Goal: Information Seeking & Learning: Learn about a topic

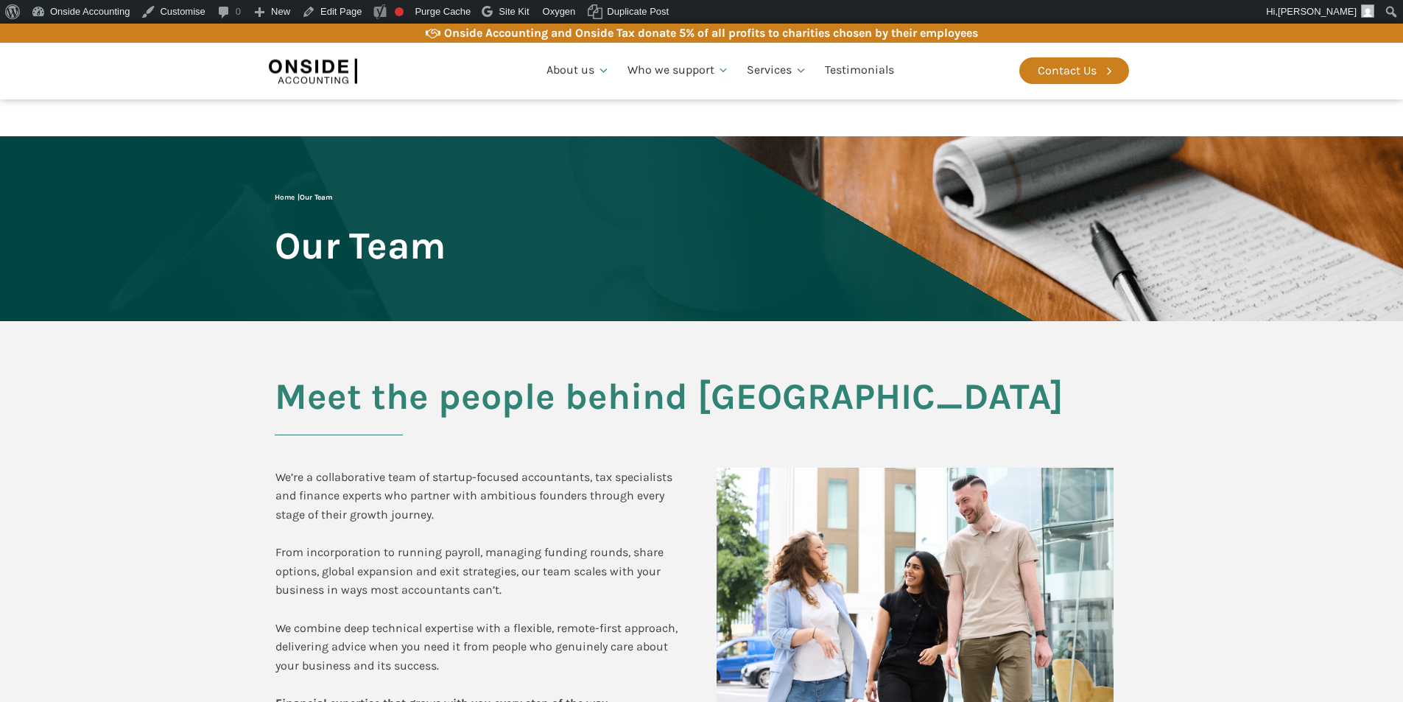
scroll to position [1768, 0]
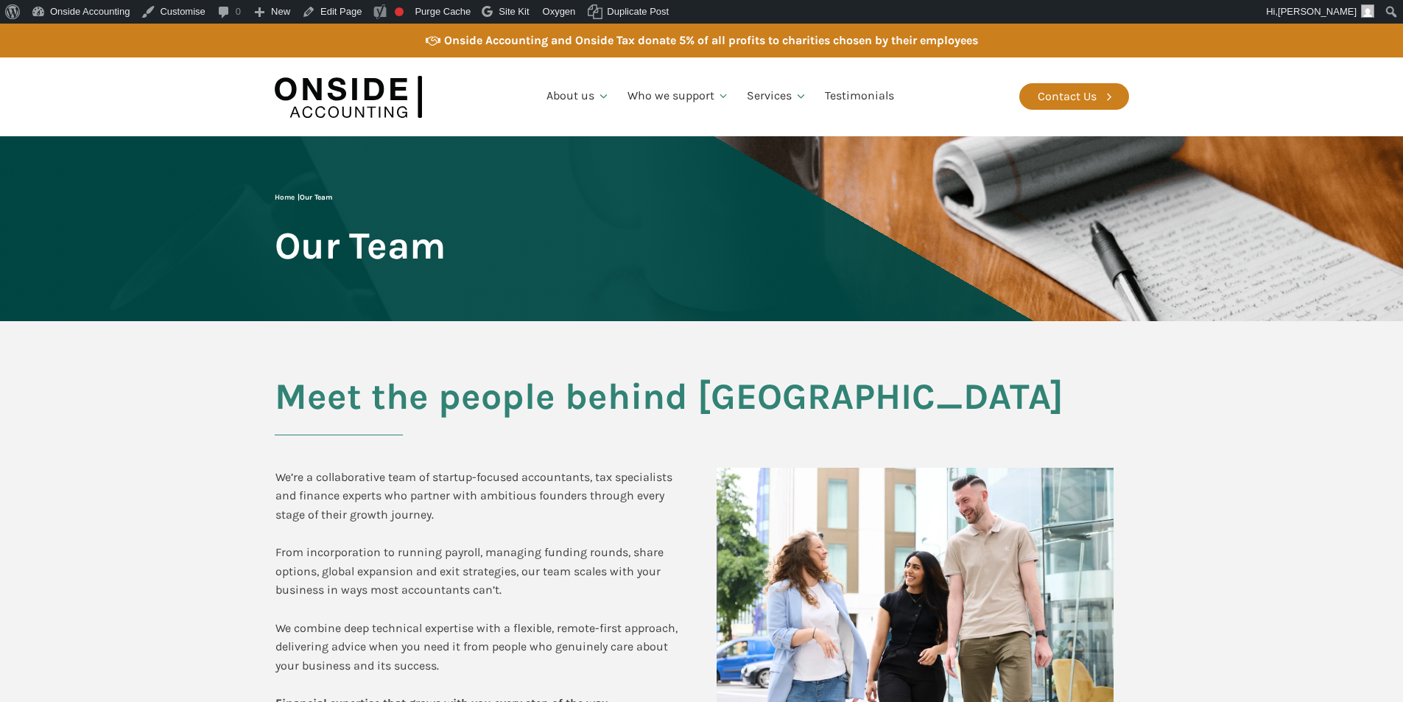
click at [353, 97] on img at bounding box center [348, 96] width 147 height 57
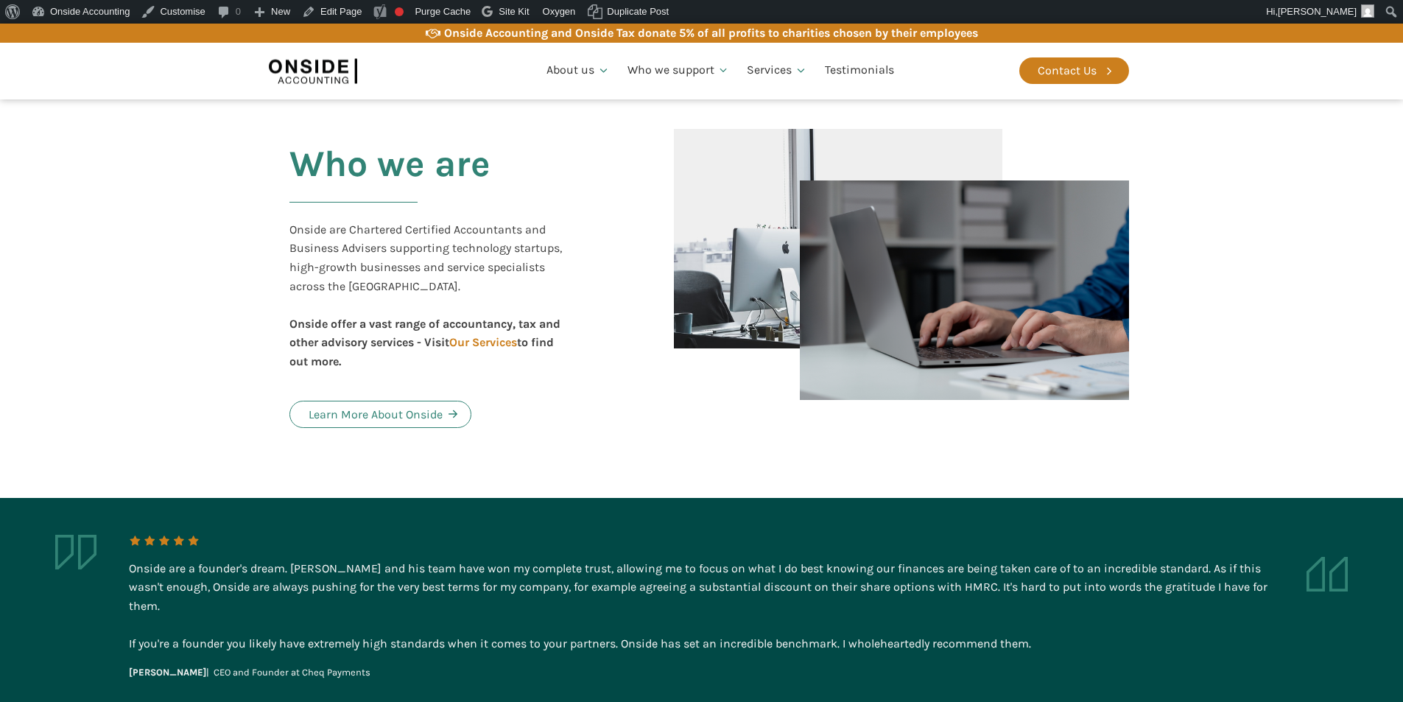
scroll to position [737, 0]
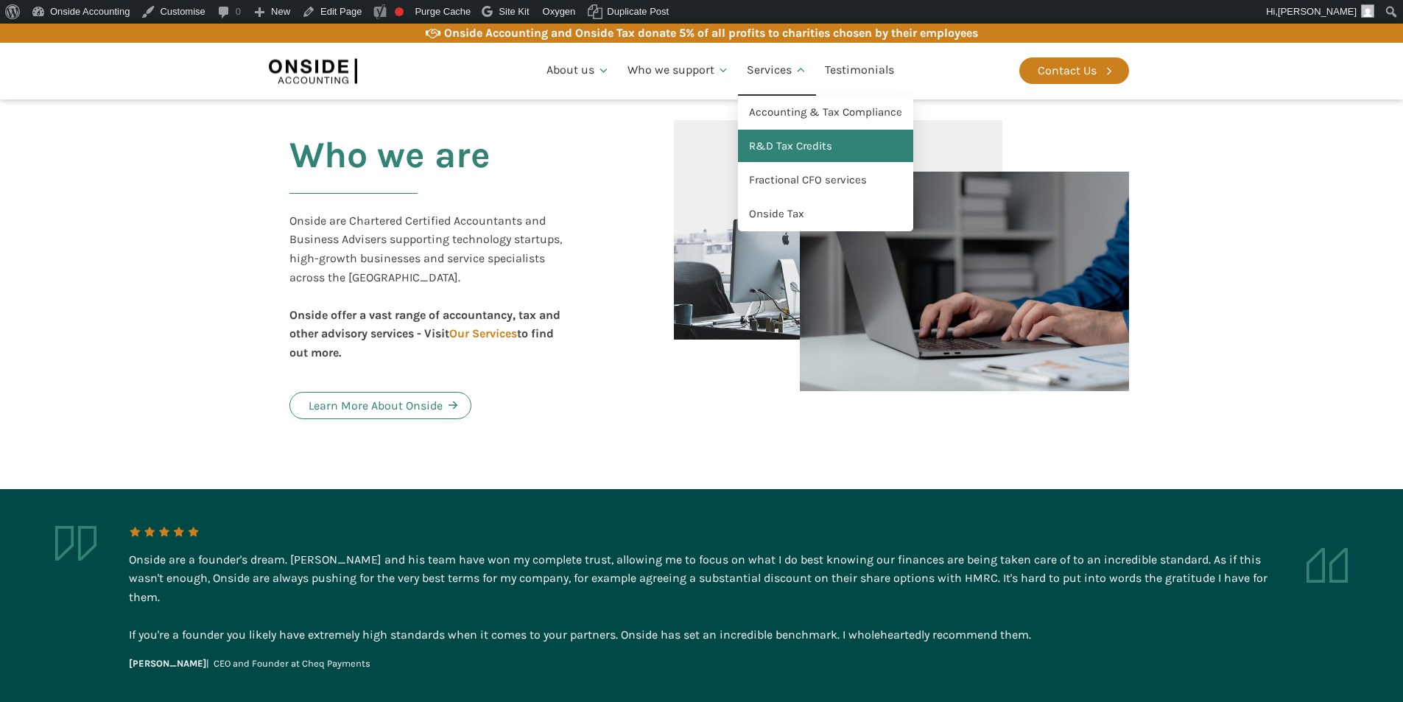
click at [761, 145] on link "R&D Tax Credits" at bounding box center [825, 147] width 175 height 34
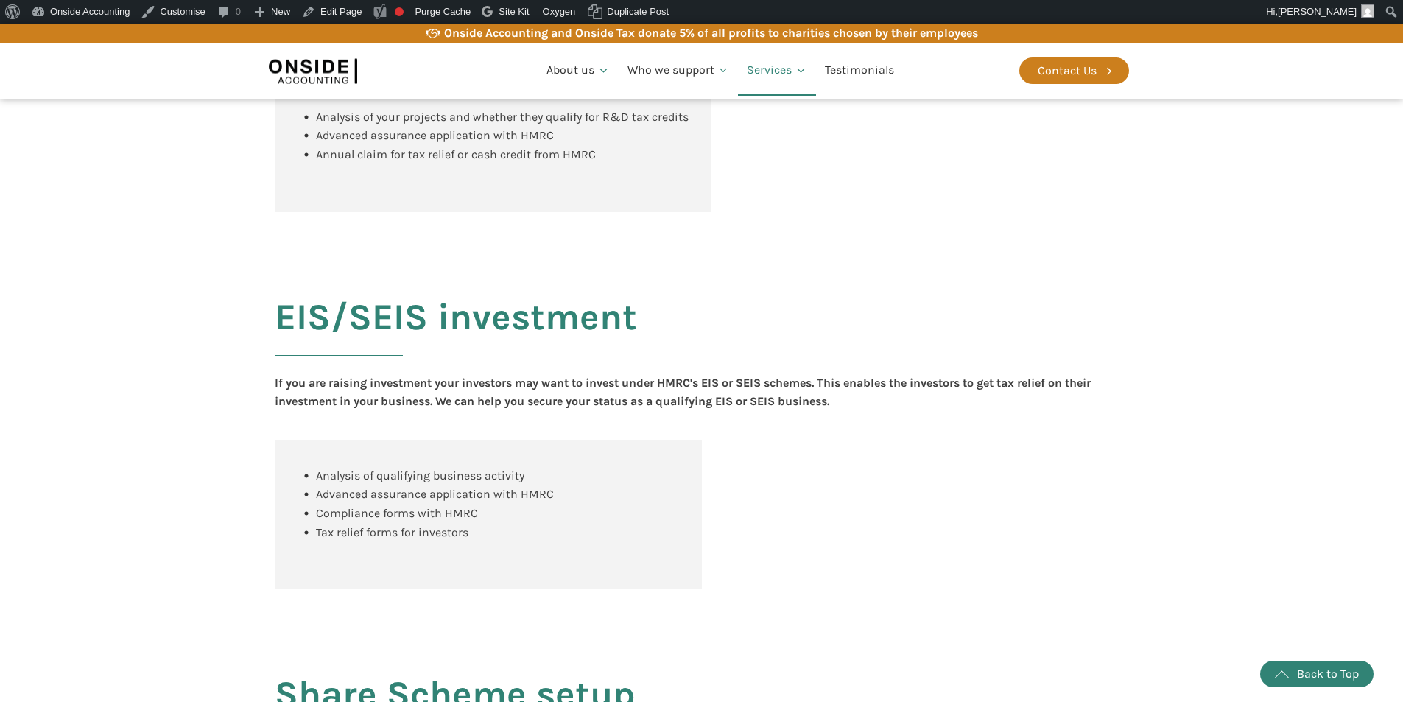
scroll to position [1318, 0]
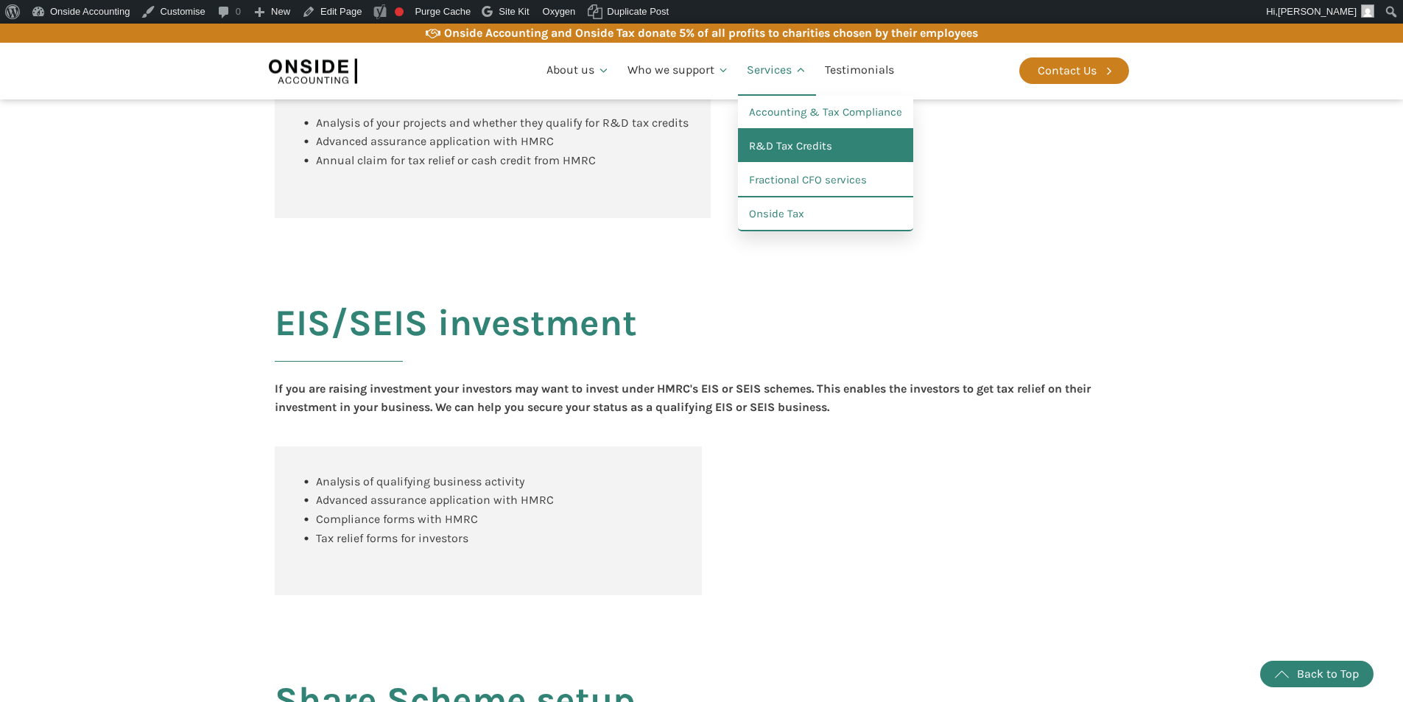
click at [797, 142] on link "R&D Tax Credits" at bounding box center [825, 147] width 175 height 34
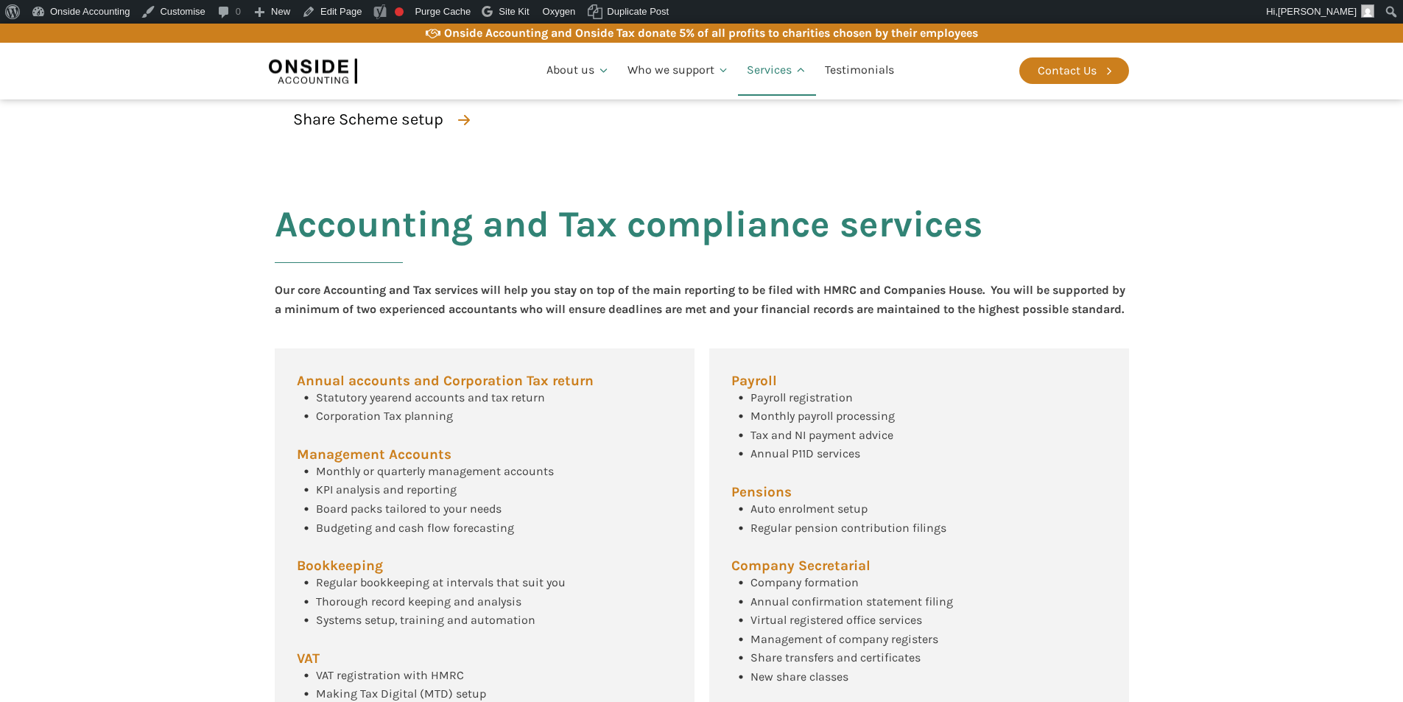
scroll to position [442, 0]
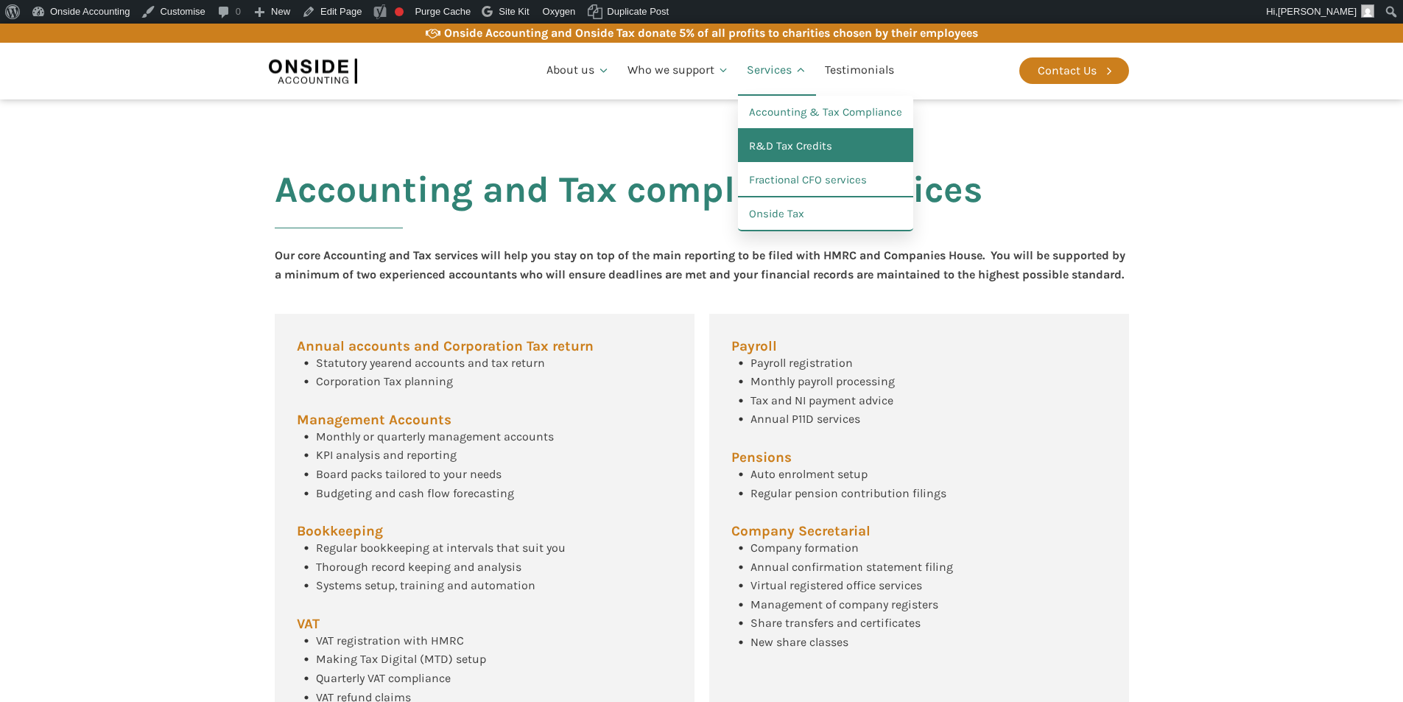
click at [766, 140] on link "R&D Tax Credits" at bounding box center [825, 147] width 175 height 34
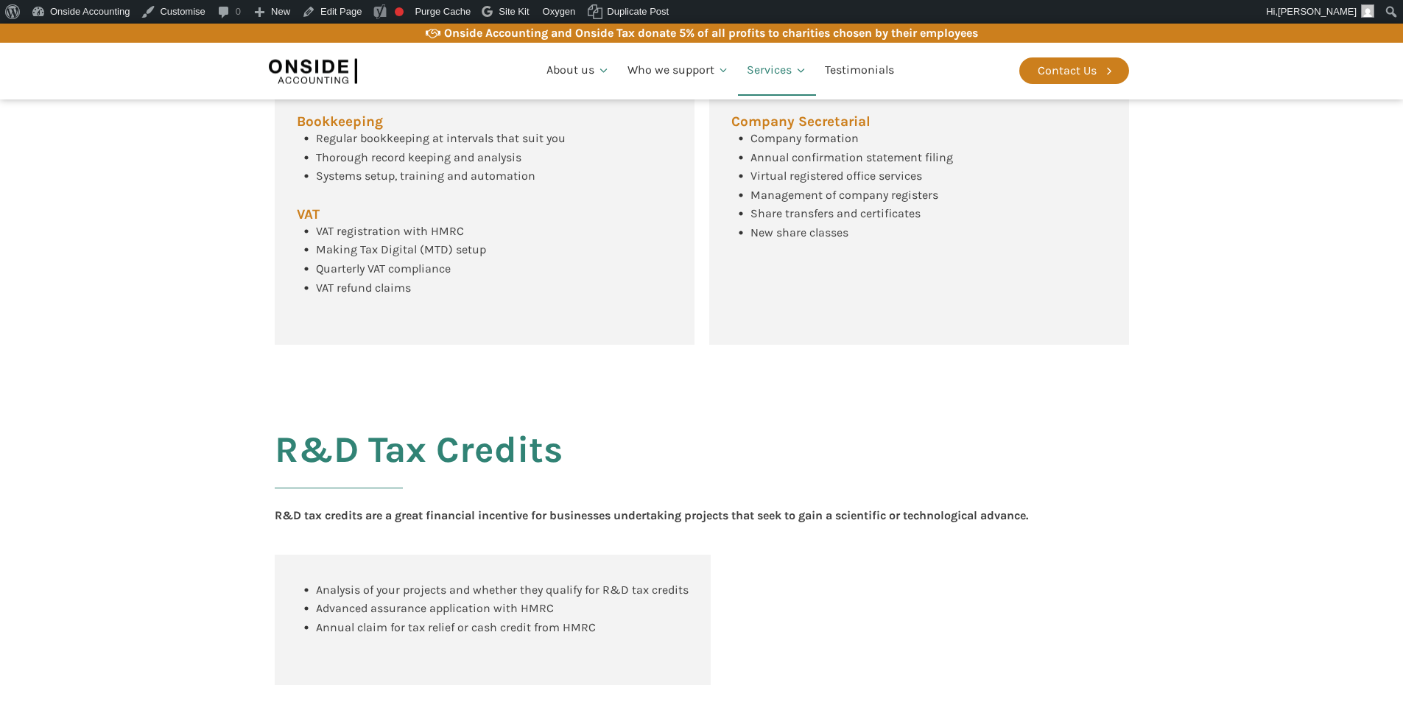
scroll to position [924, 0]
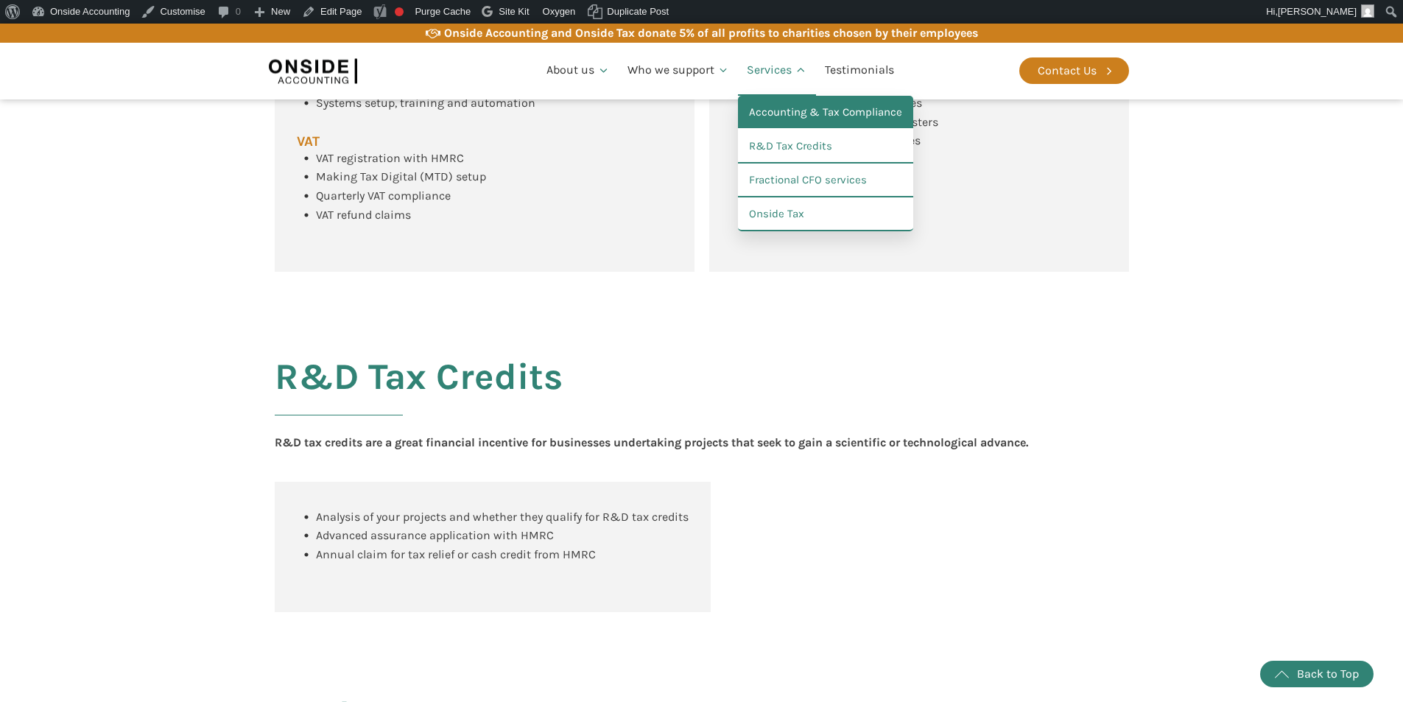
click at [771, 115] on link "Accounting & Tax Compliance" at bounding box center [825, 113] width 175 height 34
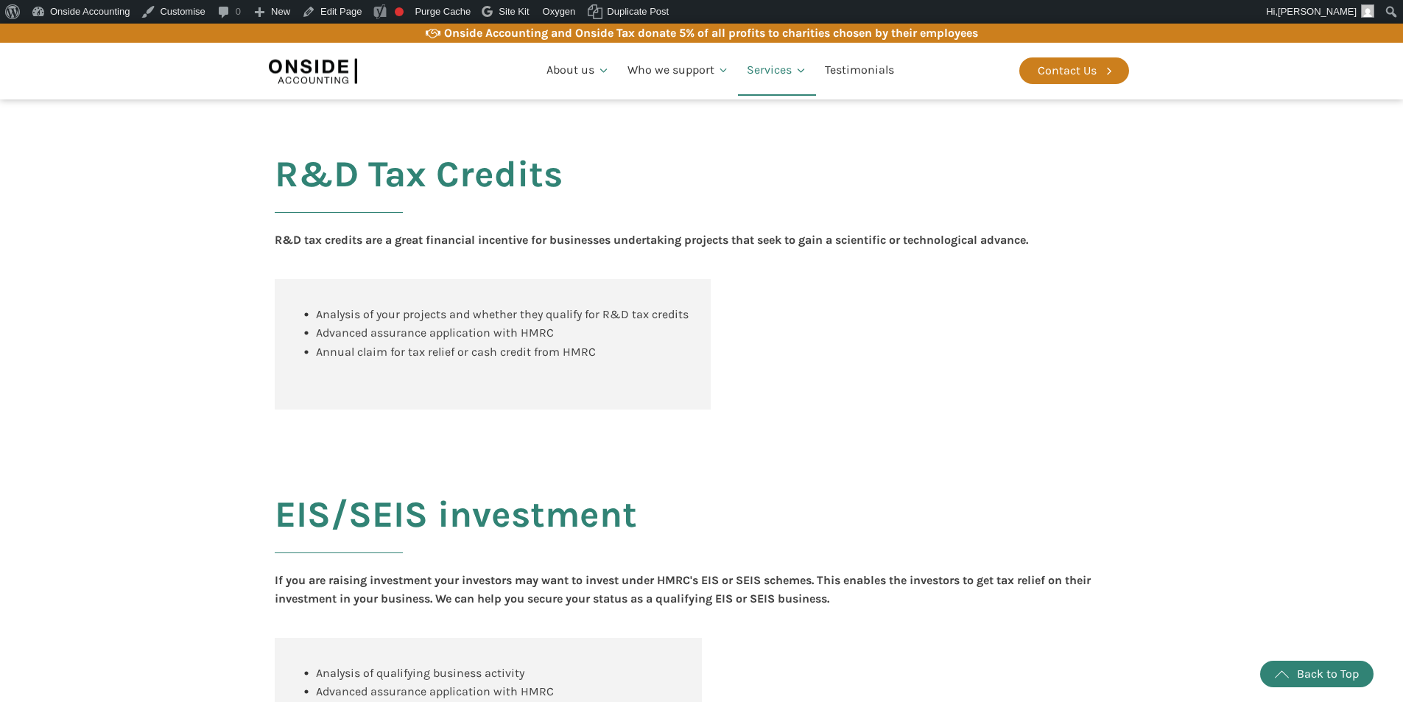
scroll to position [997, 0]
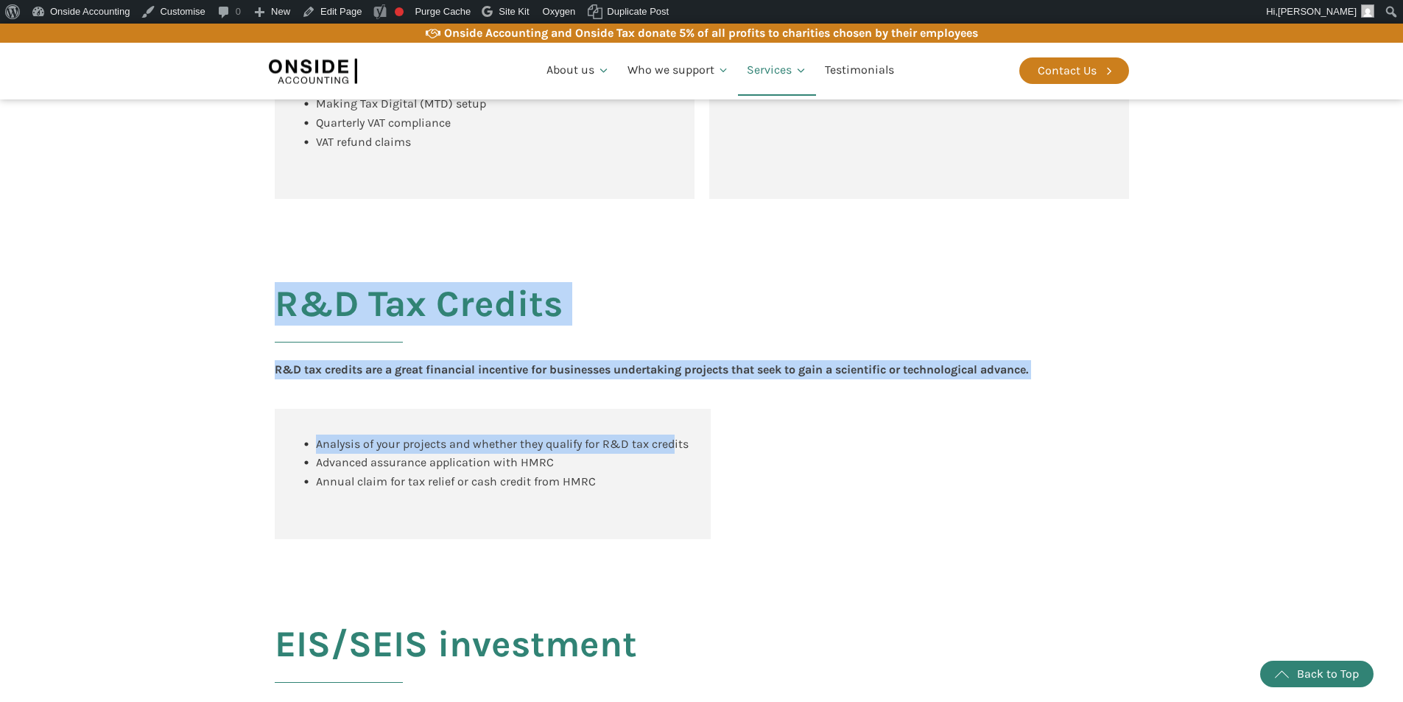
drag, startPoint x: 278, startPoint y: 318, endPoint x: 672, endPoint y: 524, distance: 445.4
click at [672, 524] on div "R&D Tax Credits R&D tax credits are a great financial incentive for businesses …" at bounding box center [702, 398] width 884 height 340
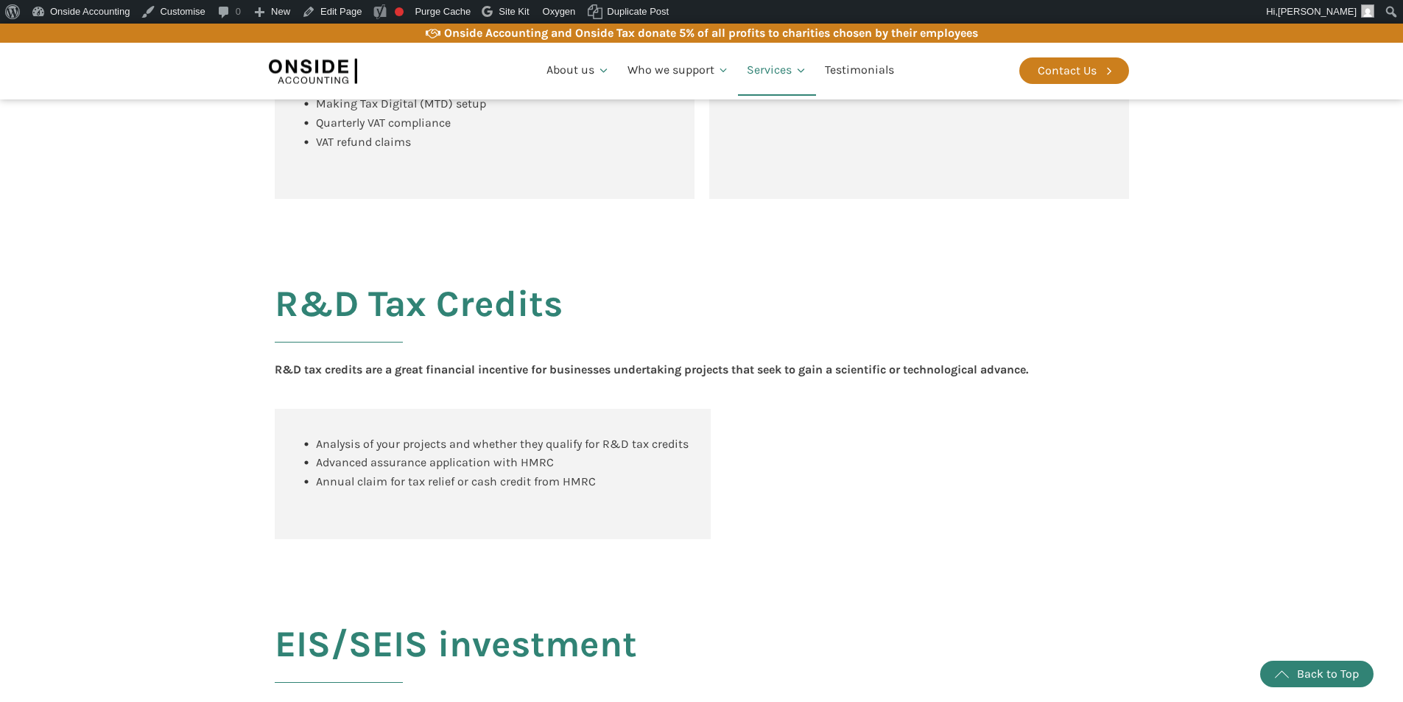
click at [904, 539] on div "Analysis of your projects and whether they qualify for R&D tax credits Advanced…" at bounding box center [702, 474] width 854 height 130
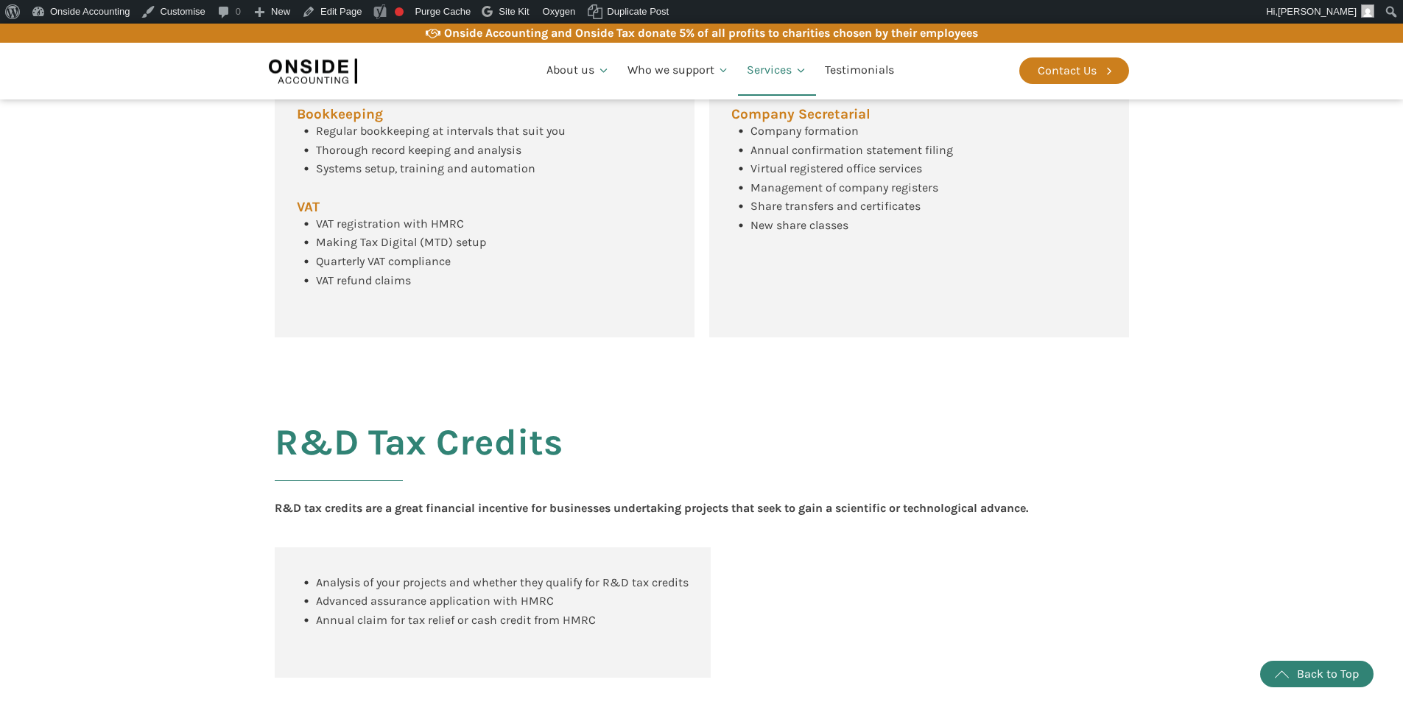
scroll to position [1071, 0]
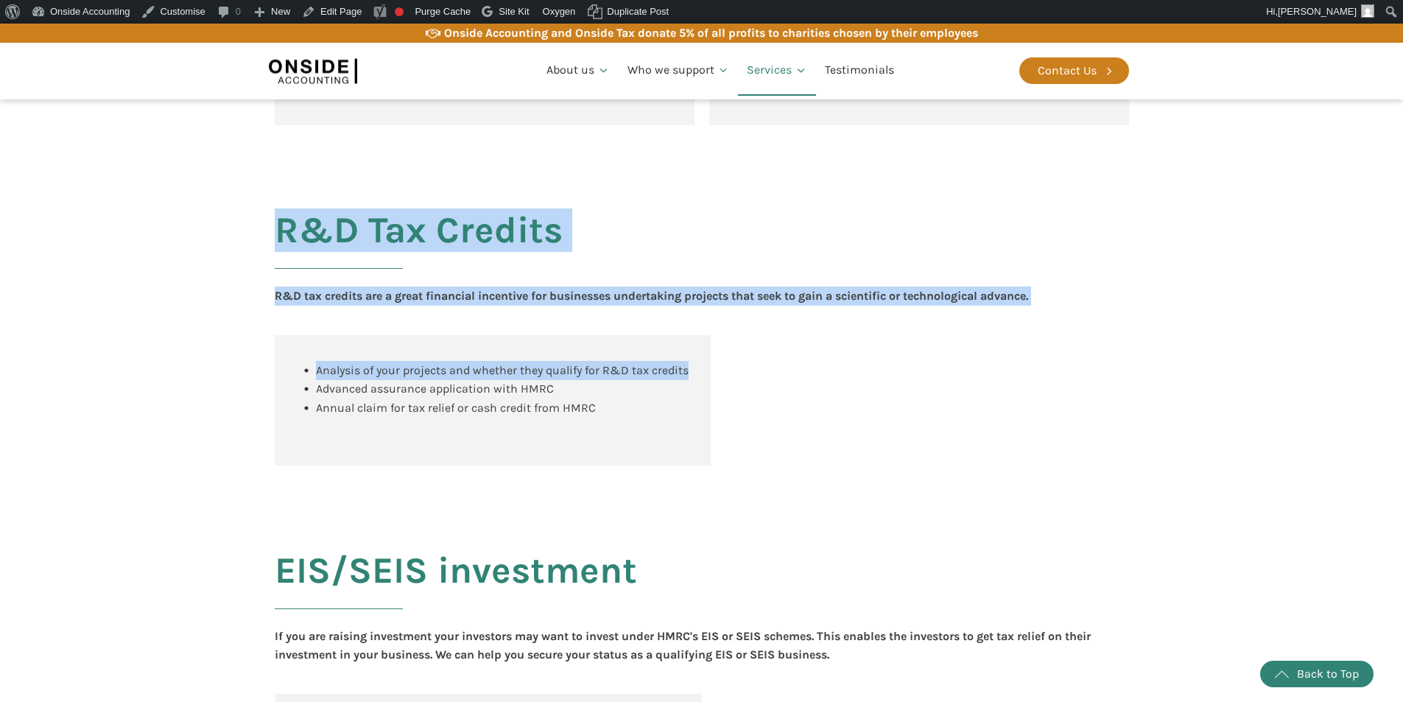
drag, startPoint x: 278, startPoint y: 246, endPoint x: 768, endPoint y: 474, distance: 540.8
click at [768, 474] on div "R&D Tax Credits R&D tax credits are a great financial incentive for businesses …" at bounding box center [702, 325] width 884 height 340
click at [769, 466] on div "Analysis of your projects and whether they qualify for R&D tax credits Advanced…" at bounding box center [702, 400] width 854 height 130
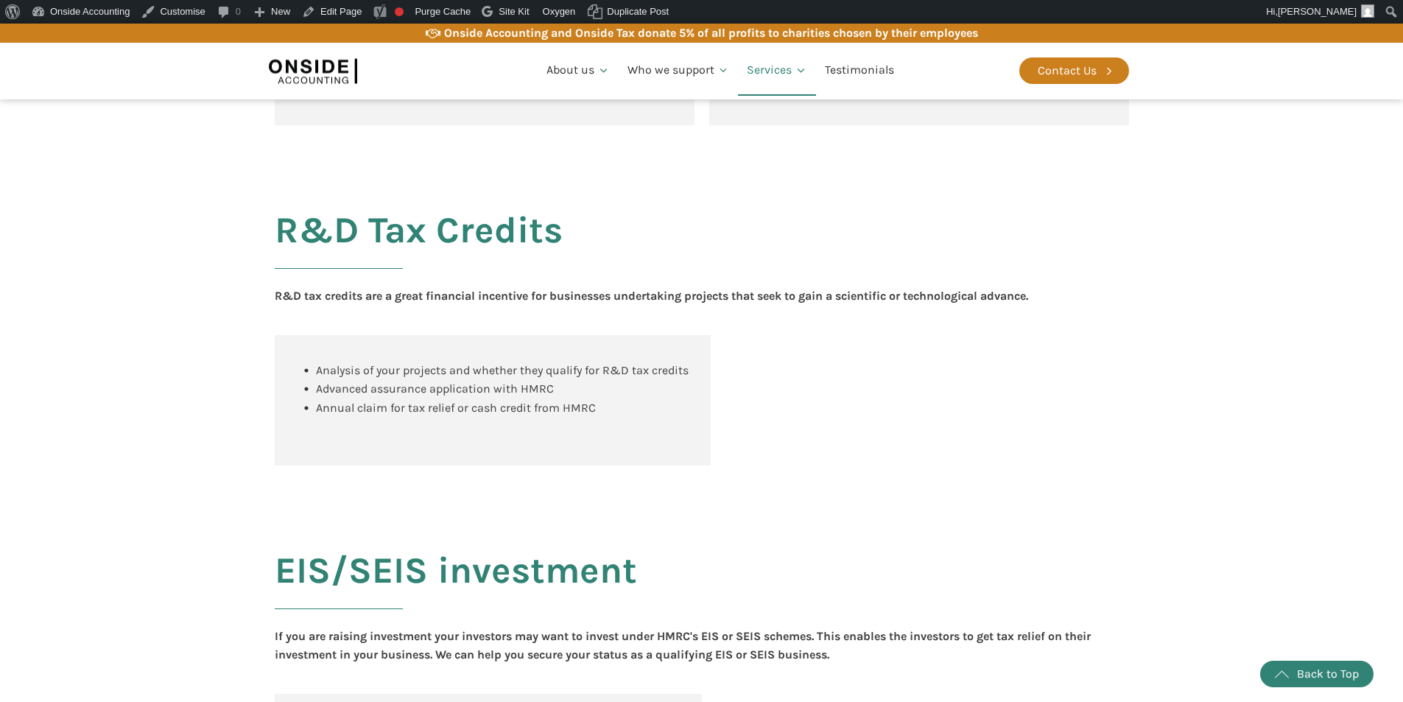
click at [769, 466] on div "Analysis of your projects and whether they qualify for R&D tax credits Advanced…" at bounding box center [702, 400] width 854 height 130
click at [879, 64] on link "Testimonials" at bounding box center [859, 71] width 87 height 50
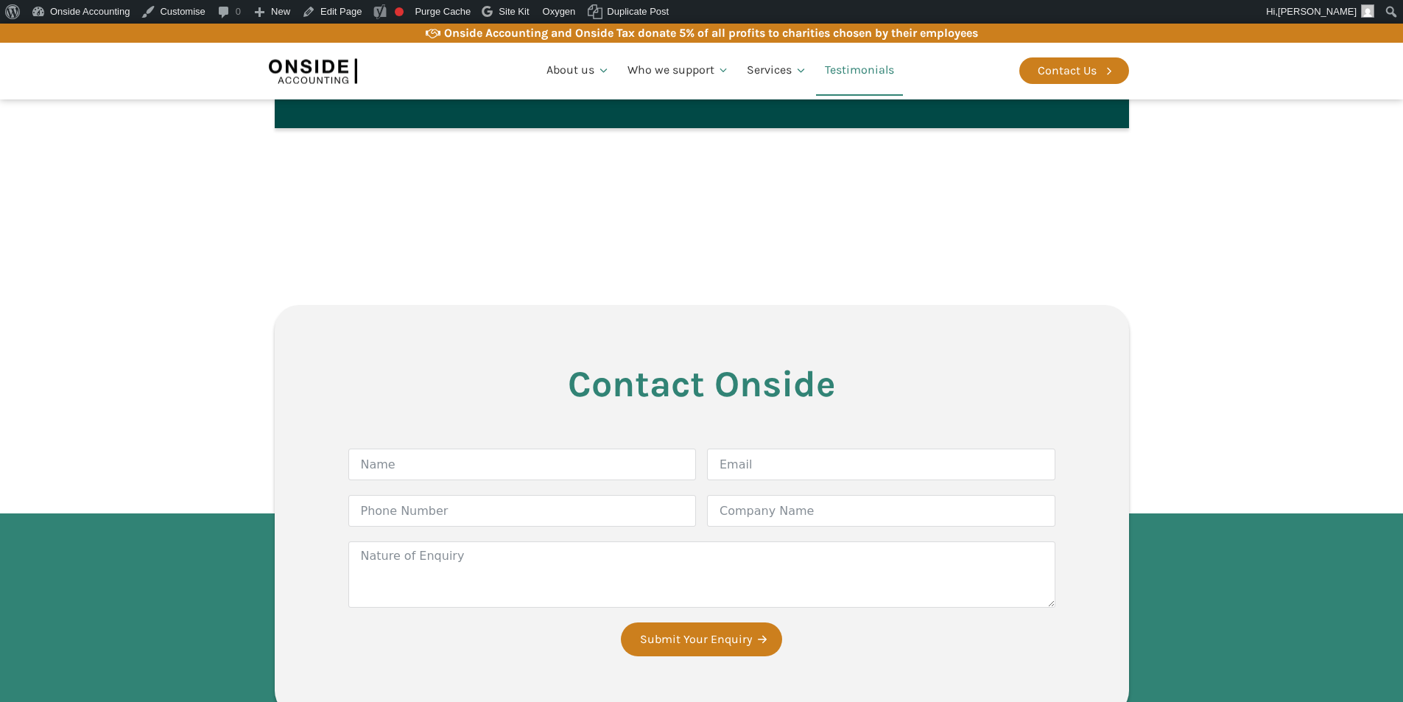
scroll to position [3388, 0]
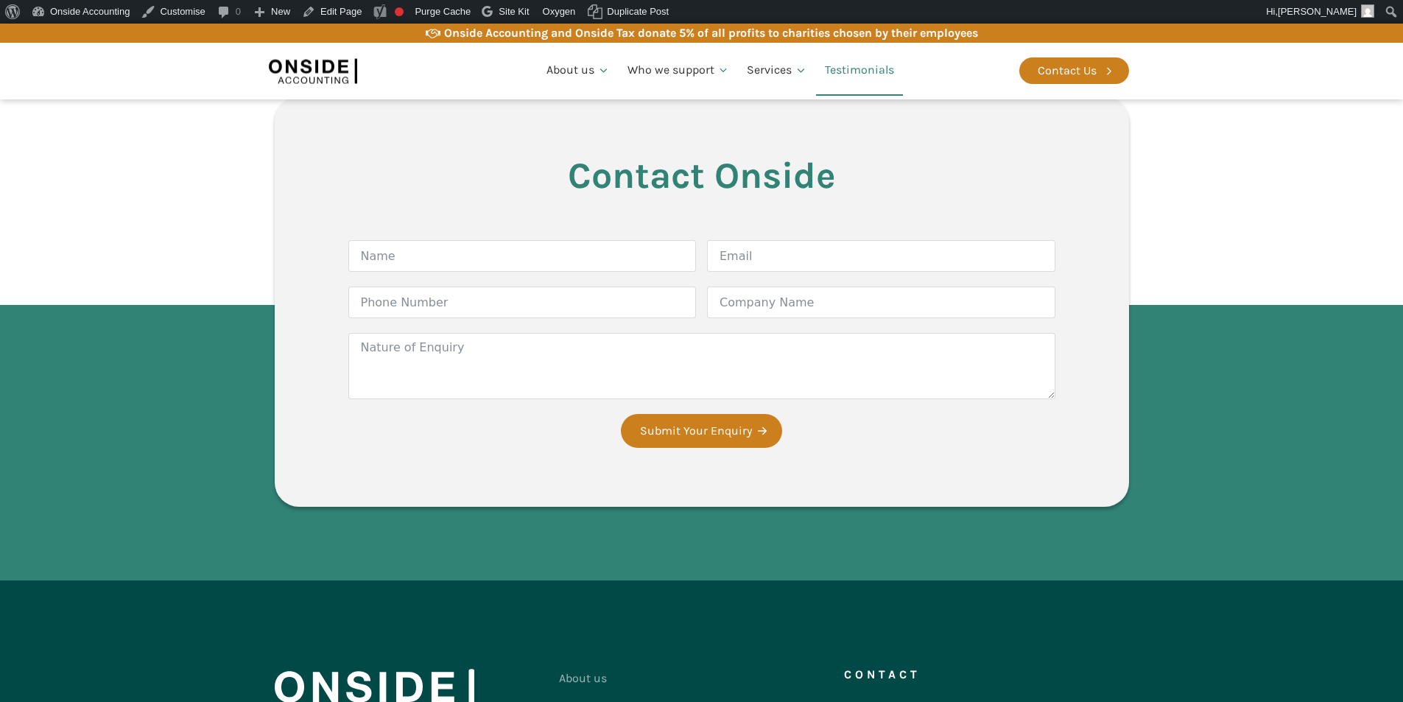
click at [102, 387] on section "Contact Onside Form Name Email Phone Number Company Name Nature of Enquiry Subm…" at bounding box center [701, 305] width 1403 height 550
